Goal: Find specific page/section: Find specific page/section

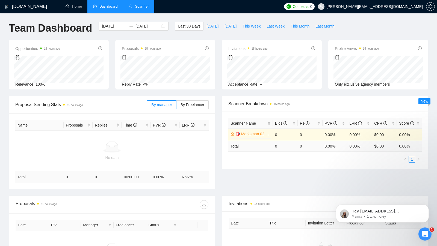
click at [133, 4] on link "Scanner" at bounding box center [139, 6] width 20 height 5
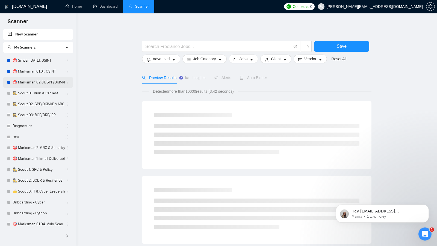
click at [32, 78] on link "🎯 Marksman 02.01: SPF/DKIM/DMARC" at bounding box center [39, 82] width 52 height 11
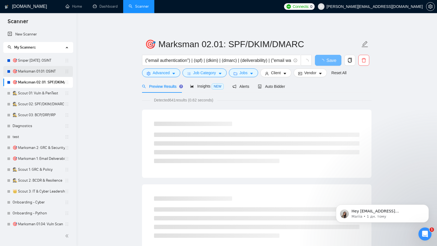
click at [38, 73] on link "🎯 Marksman 01.01: OSINT" at bounding box center [39, 71] width 52 height 11
